Goal: Check status

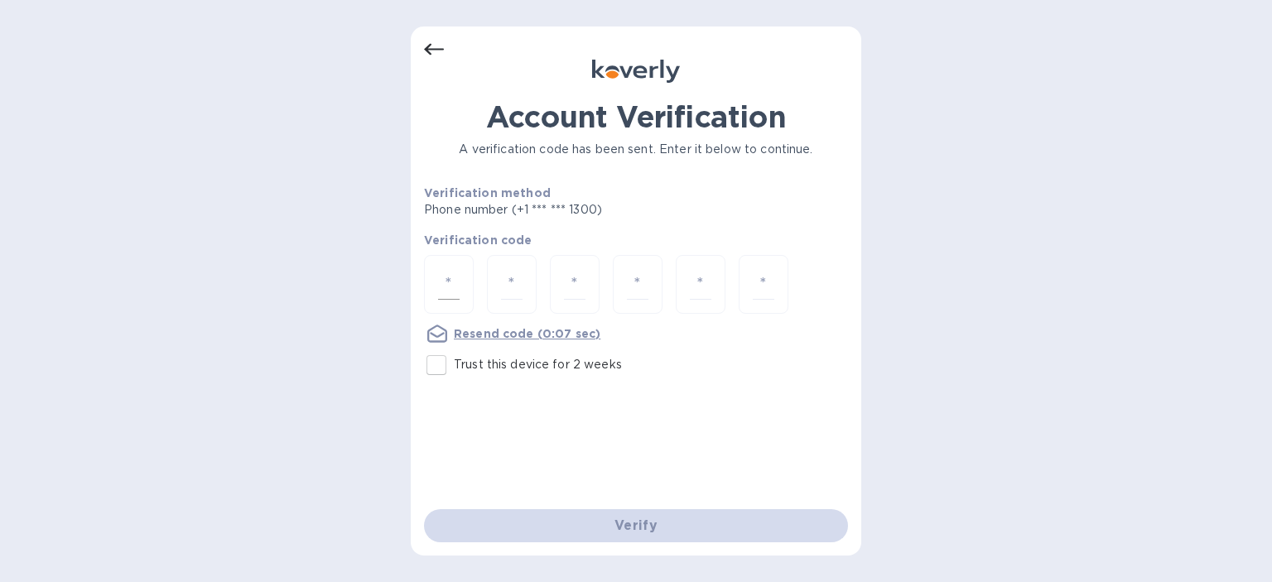
click at [462, 278] on div at bounding box center [449, 284] width 50 height 59
click at [439, 362] on input "Trust this device for 2 weeks" at bounding box center [436, 365] width 35 height 35
checkbox input "true"
click at [459, 287] on input "number" at bounding box center [449, 284] width 22 height 31
type input "4"
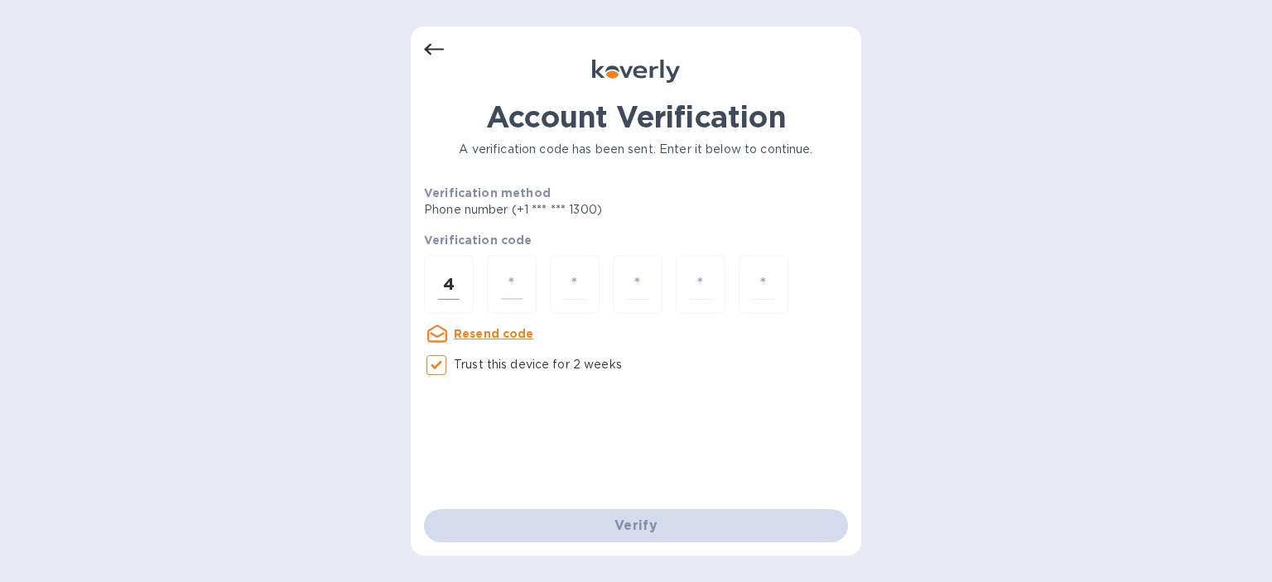
type input "3"
type input "6"
type input "8"
type input "9"
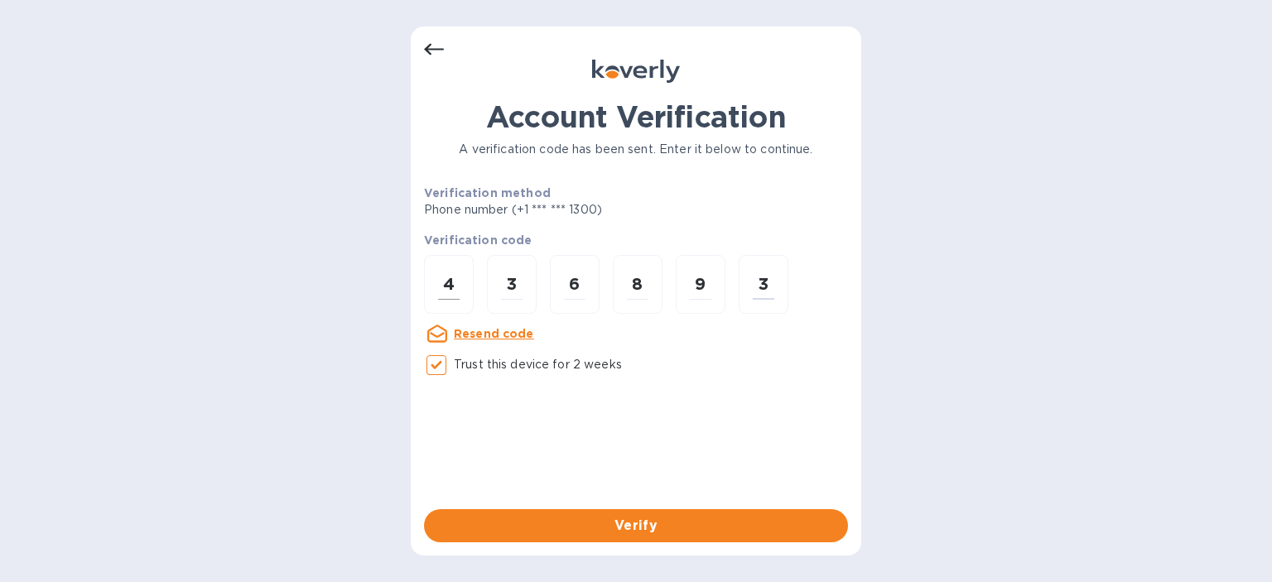
type input "3"
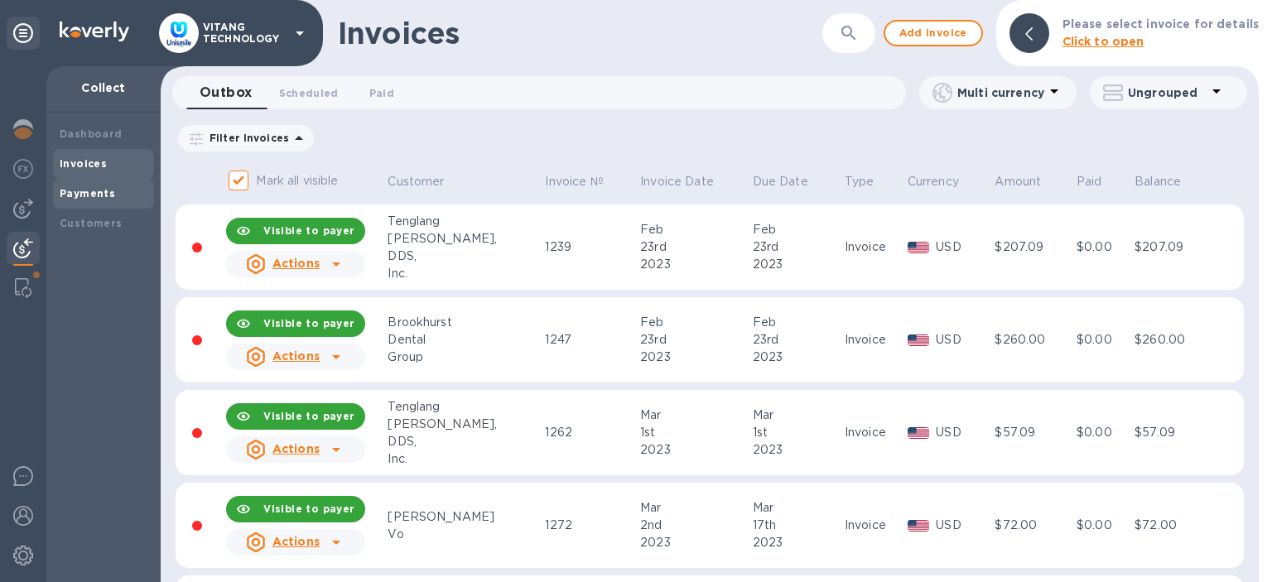
click at [71, 186] on div "Payments" at bounding box center [104, 194] width 88 height 17
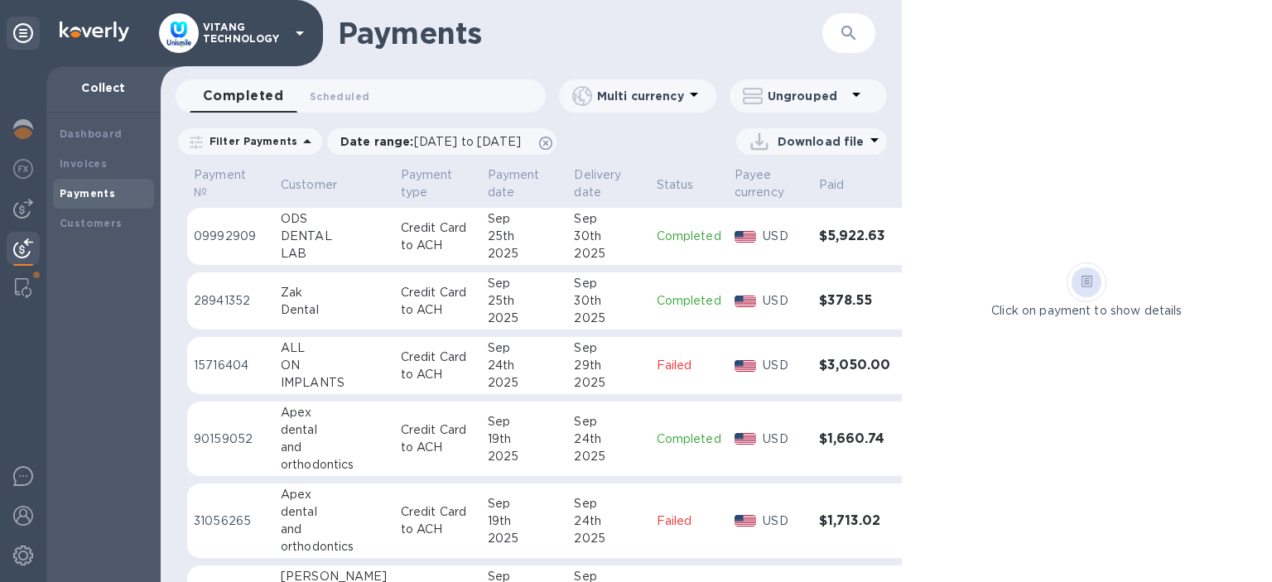
click at [650, 236] on td "Completed" at bounding box center [689, 237] width 78 height 58
